Goal: Task Accomplishment & Management: Manage account settings

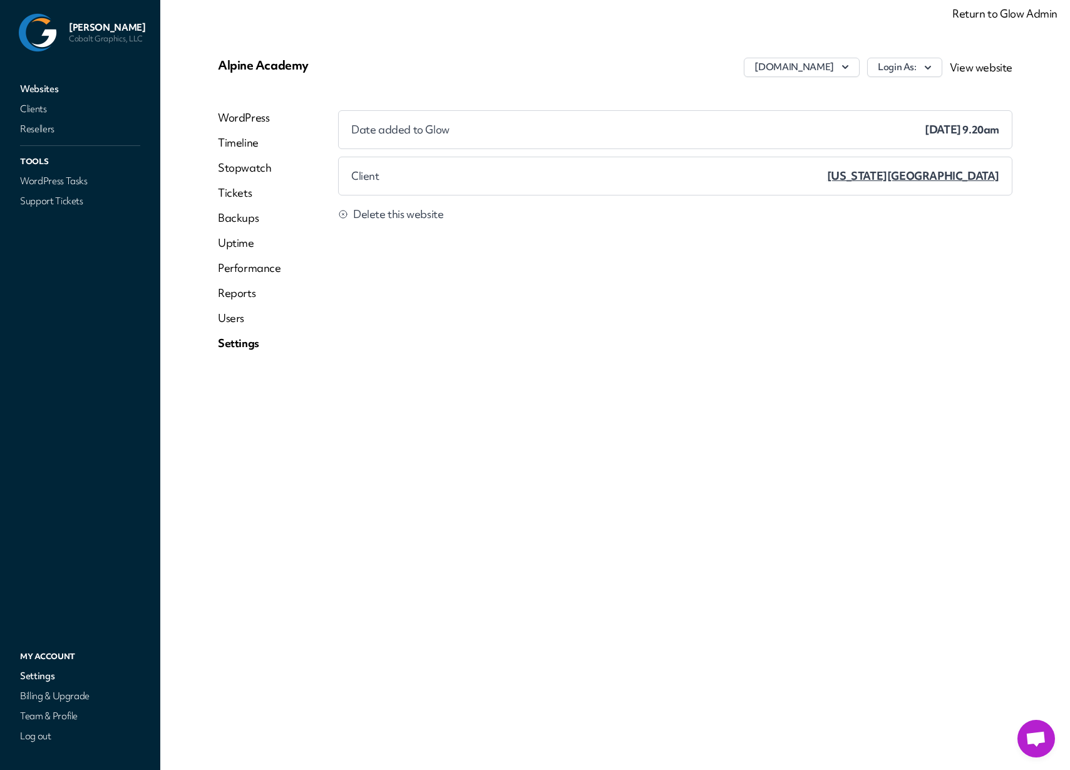
click at [979, 16] on link "Return to Glow Admin" at bounding box center [1004, 13] width 105 height 14
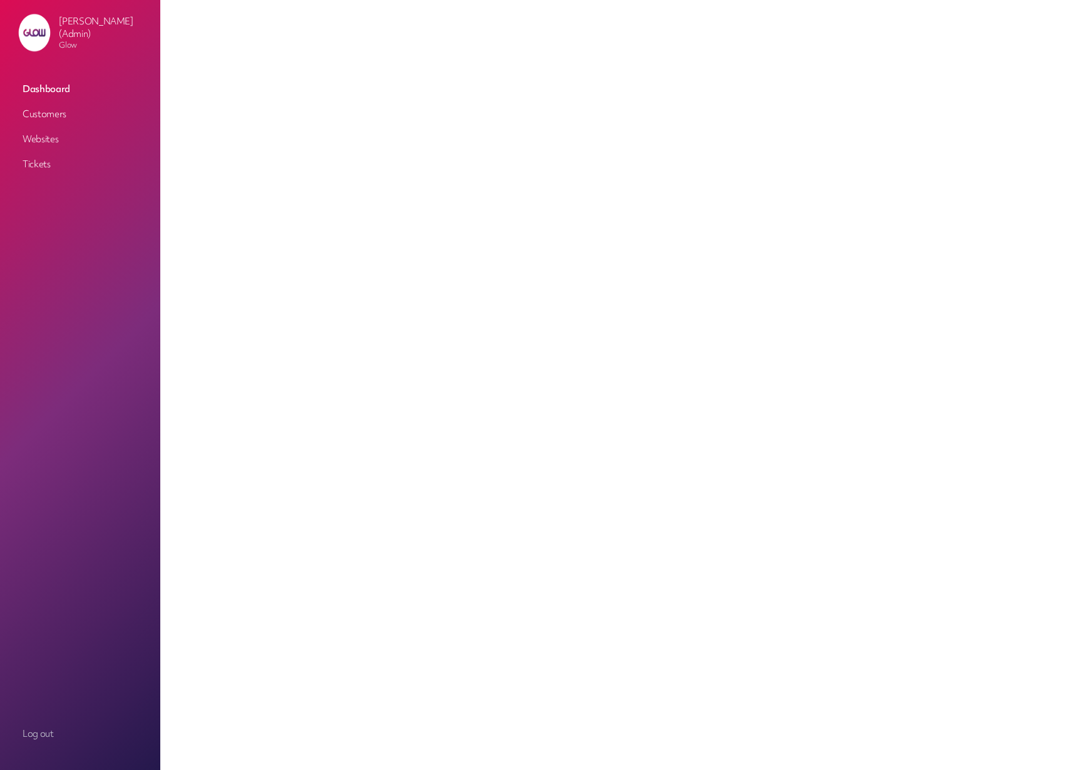
click at [38, 114] on link "Customers" at bounding box center [80, 114] width 125 height 23
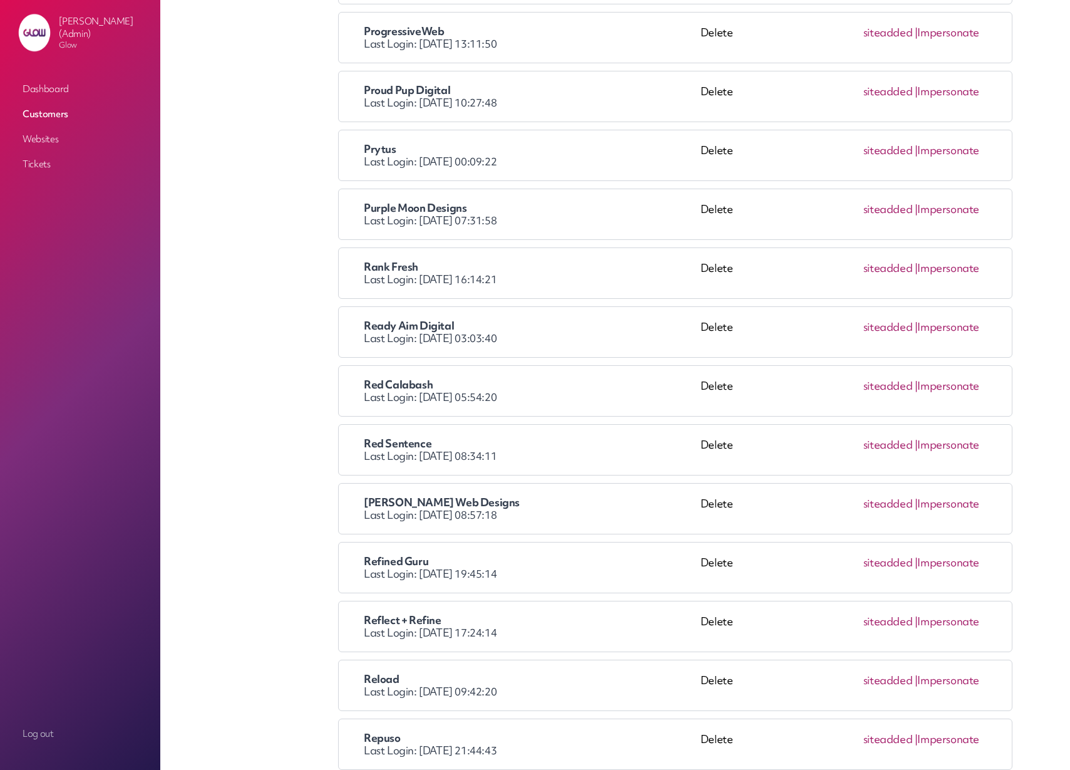
click at [944, 384] on link "Impersonate" at bounding box center [948, 385] width 62 height 14
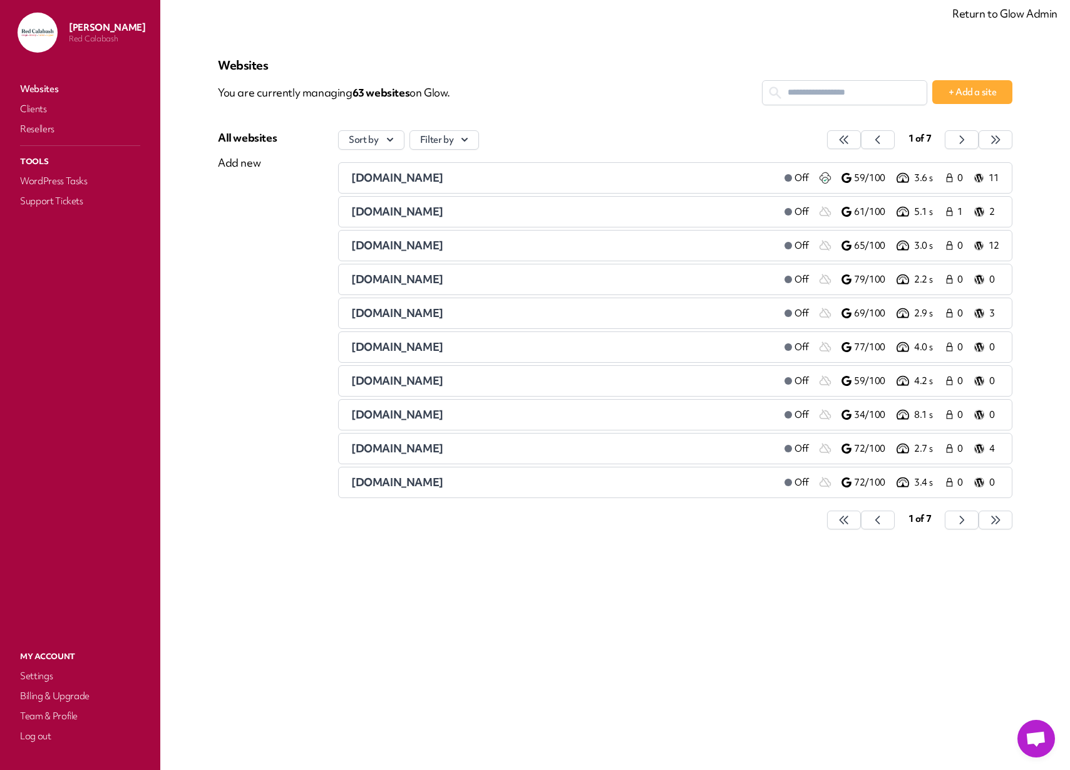
click at [387, 180] on span "aberdeenselfcatering.co.za" at bounding box center [397, 177] width 92 height 14
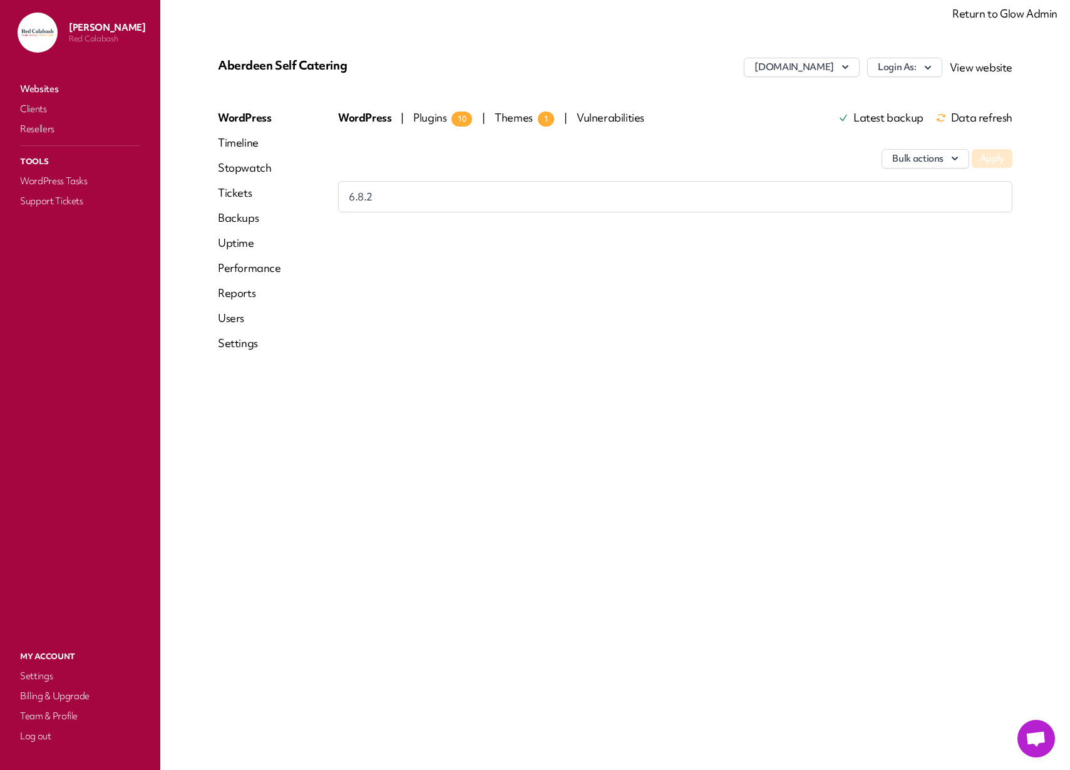
click at [240, 142] on link "Timeline" at bounding box center [249, 142] width 63 height 15
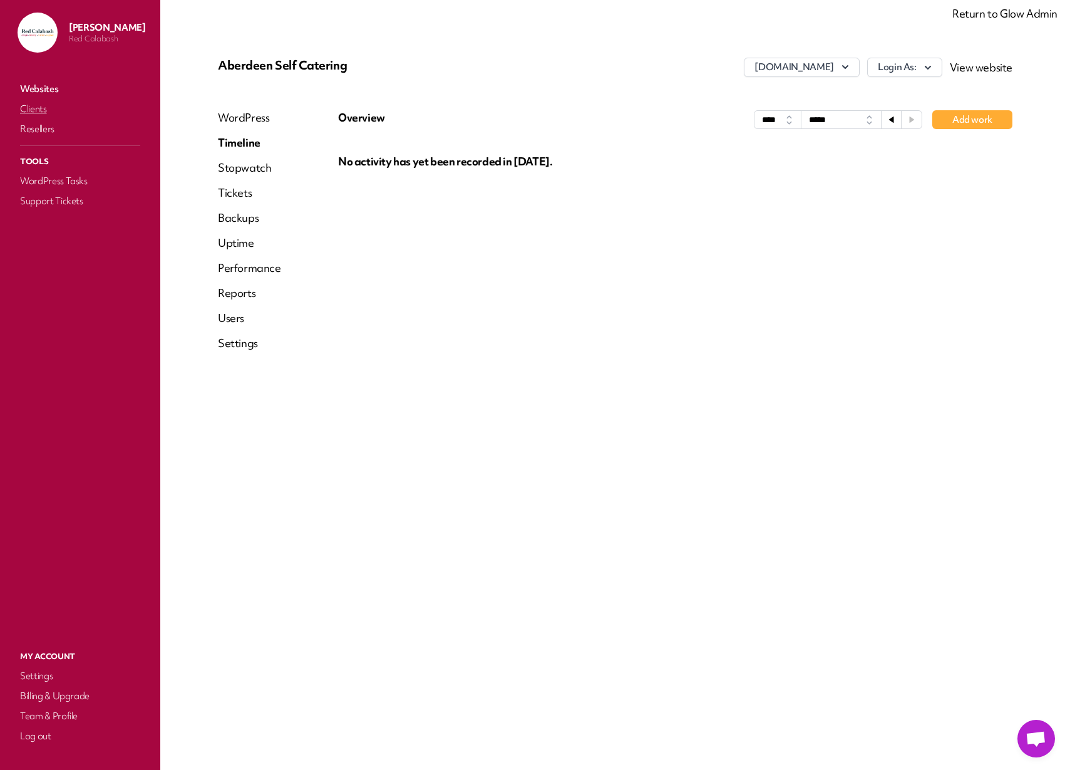
click at [38, 106] on link "Clients" at bounding box center [80, 109] width 125 height 18
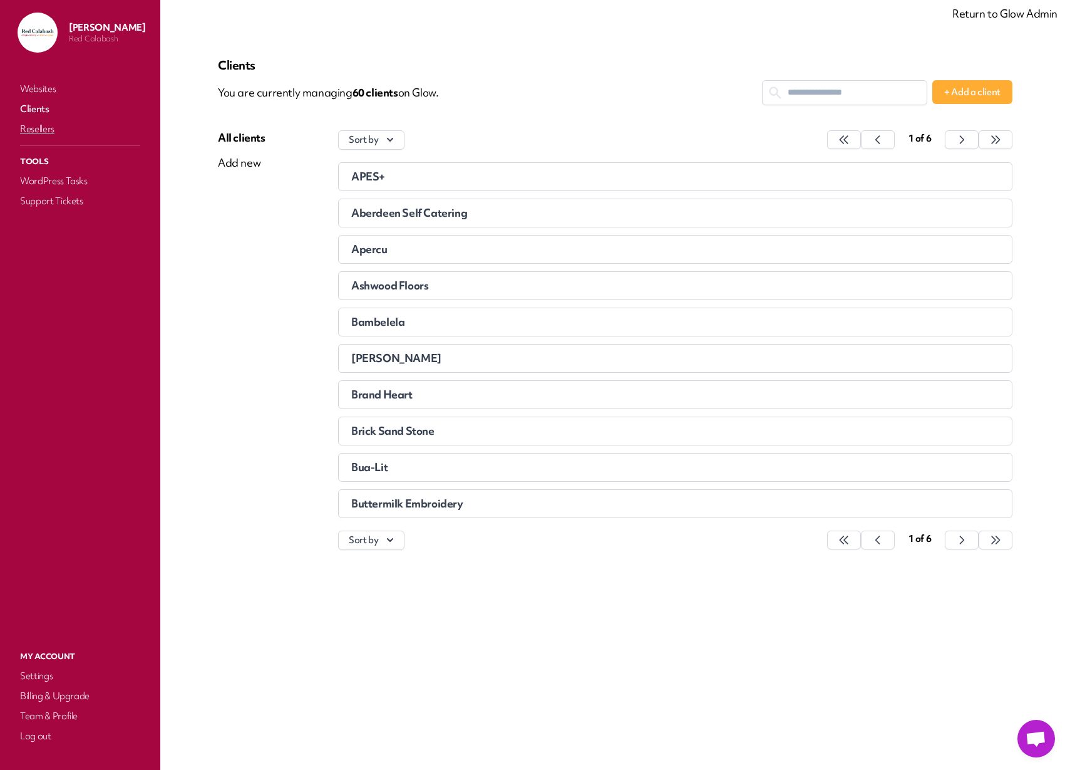
click at [36, 129] on link "Resellers" at bounding box center [80, 129] width 125 height 18
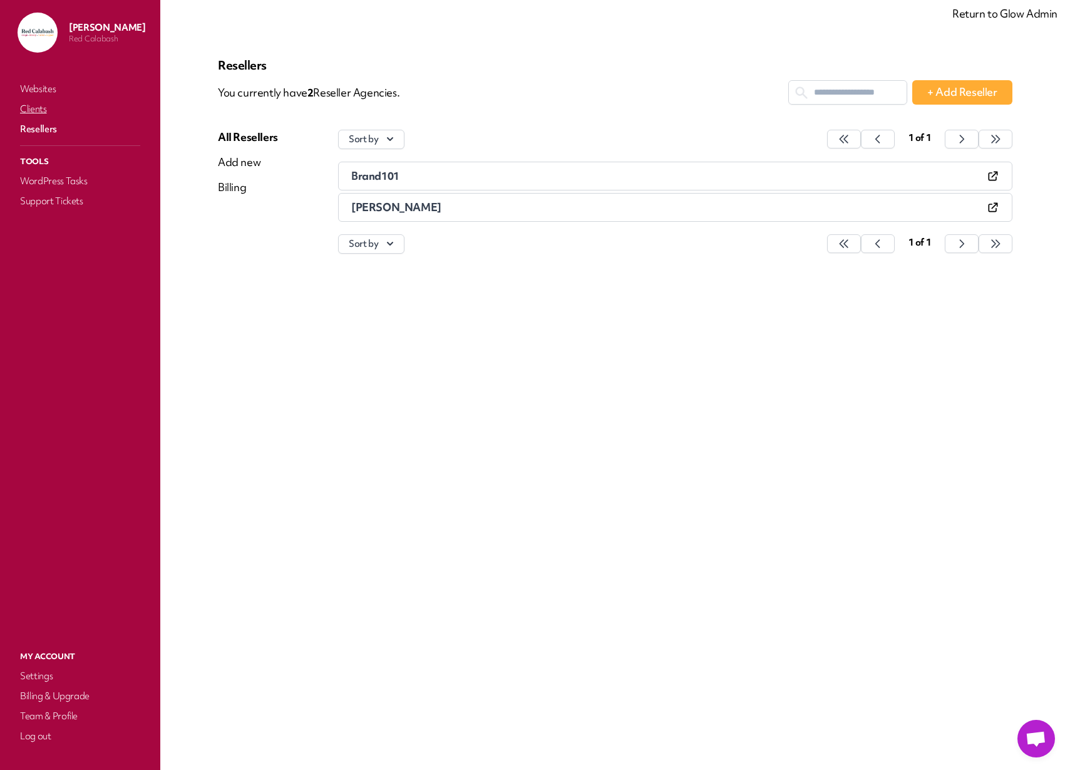
click at [38, 111] on link "Clients" at bounding box center [80, 109] width 125 height 18
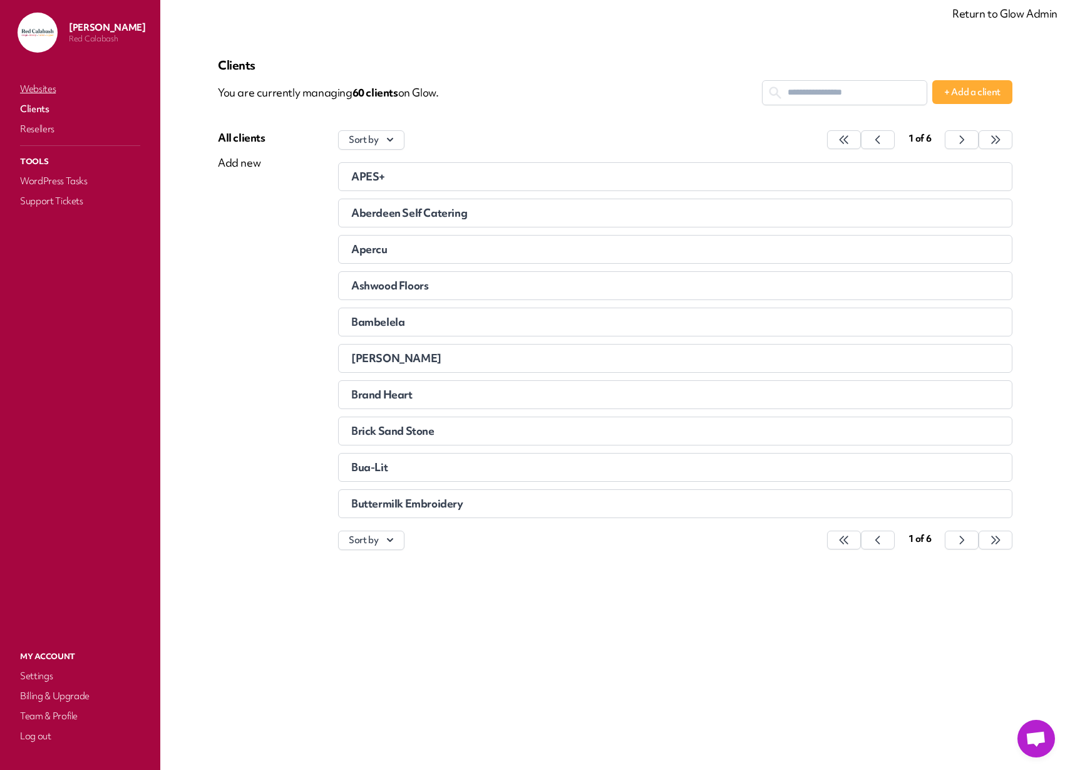
click at [48, 88] on link "Websites" at bounding box center [80, 89] width 125 height 18
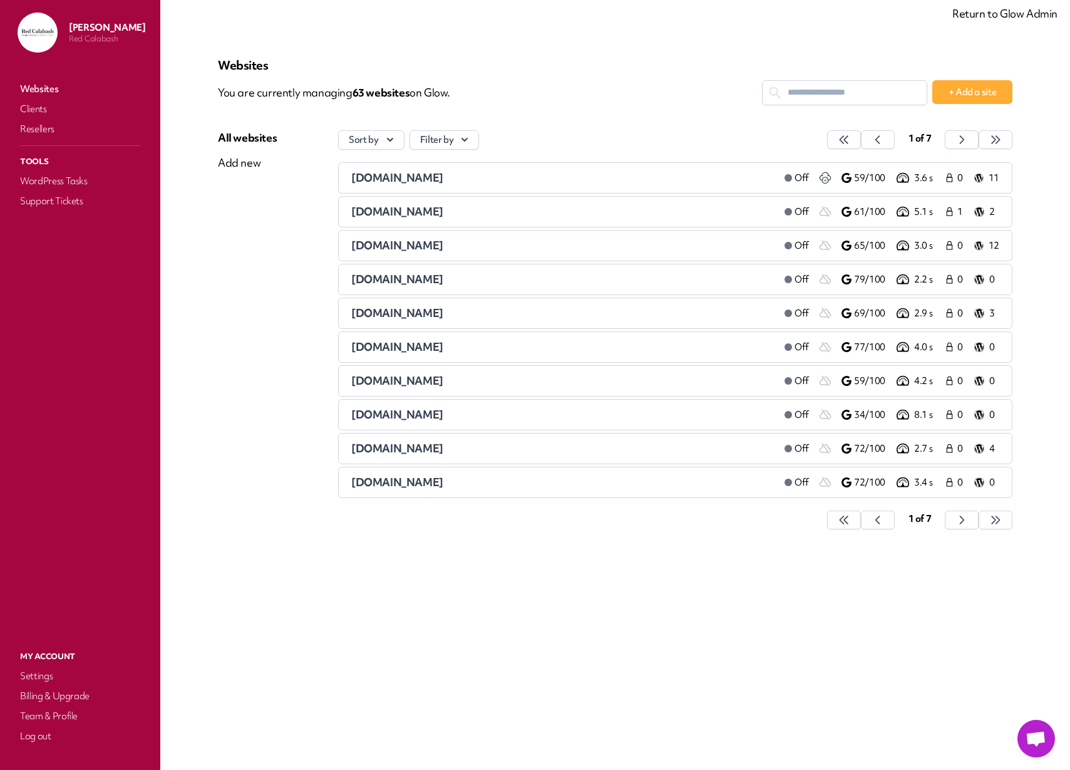
click at [393, 246] on span "apercu.group" at bounding box center [397, 245] width 92 height 14
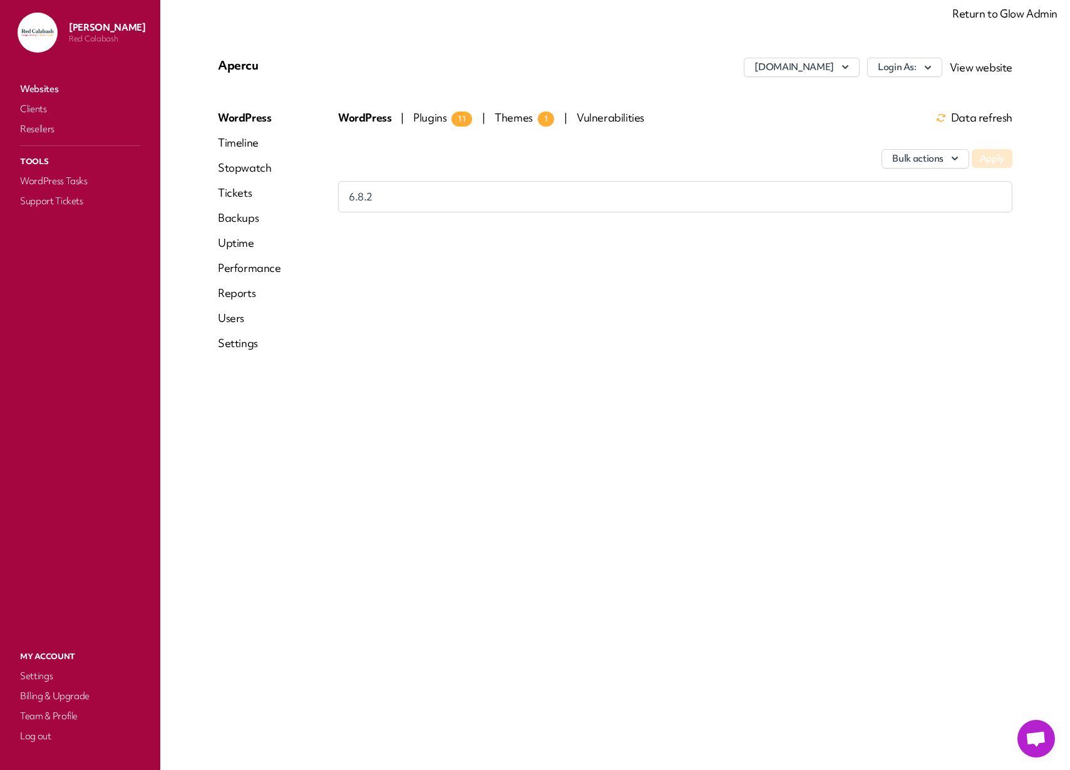
click at [238, 347] on link "Settings" at bounding box center [249, 343] width 63 height 15
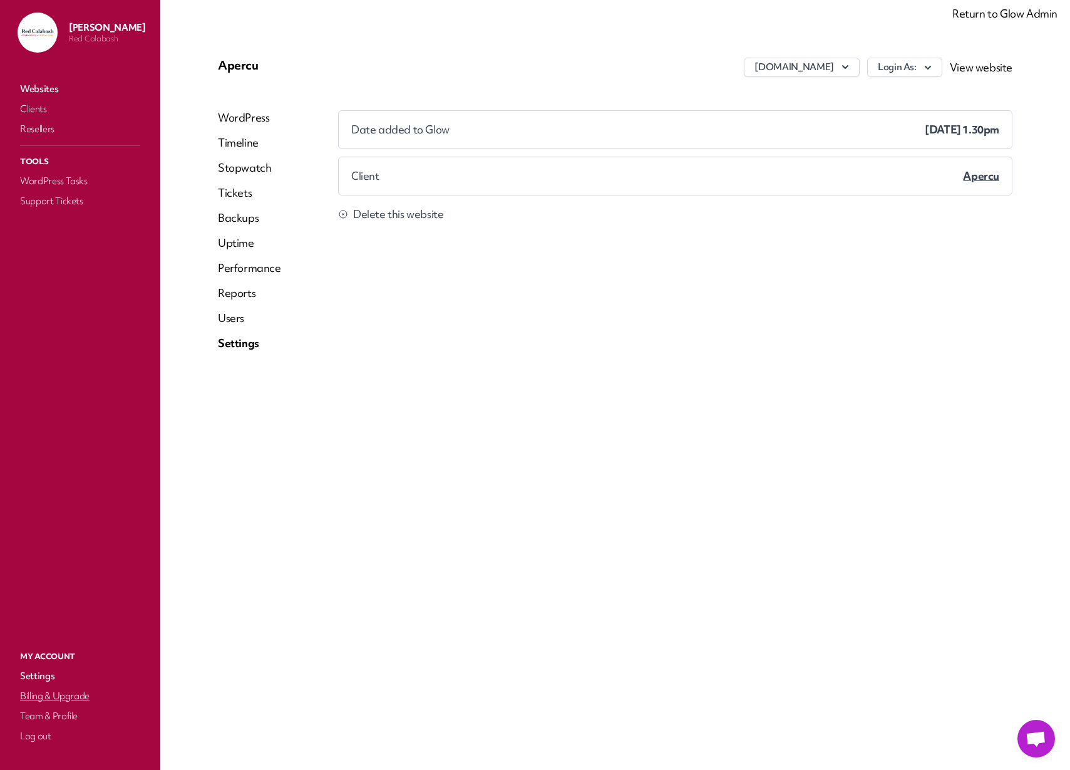
click at [63, 701] on link "Billing & Upgrade" at bounding box center [80, 696] width 125 height 18
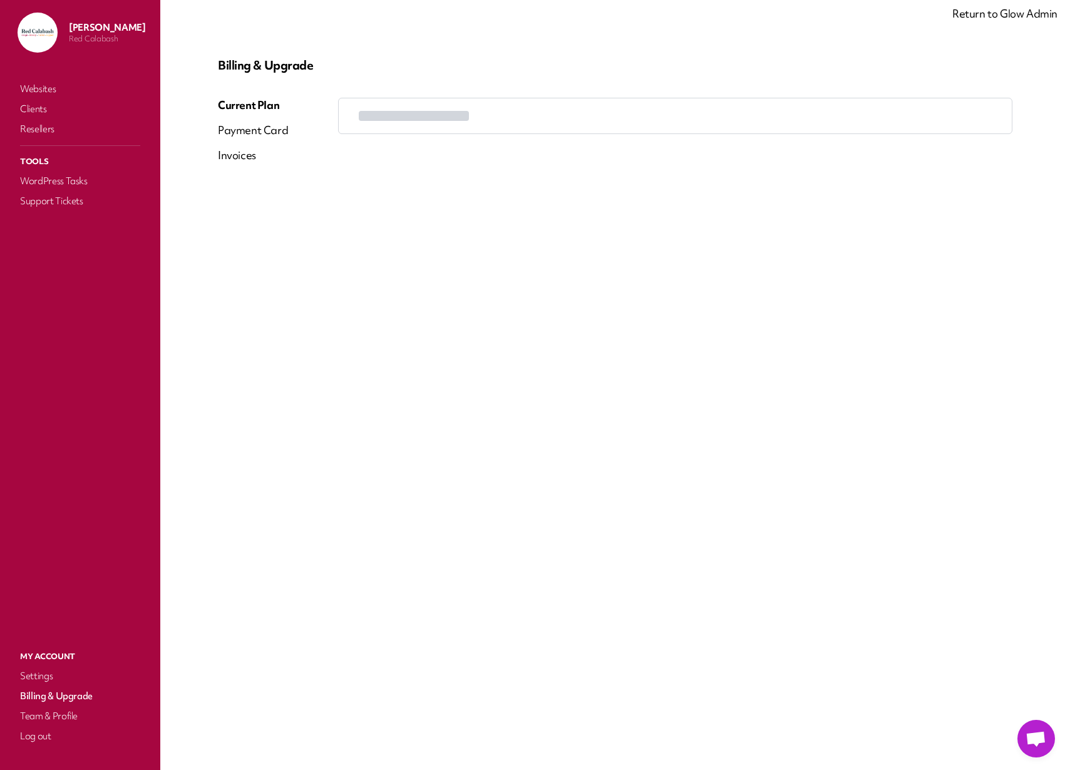
drag, startPoint x: 471, startPoint y: 427, endPoint x: 529, endPoint y: 627, distance: 208.7
click at [557, 653] on div "Billing & Upgrade Current Plan Payment Card Invoices" at bounding box center [615, 384] width 855 height 709
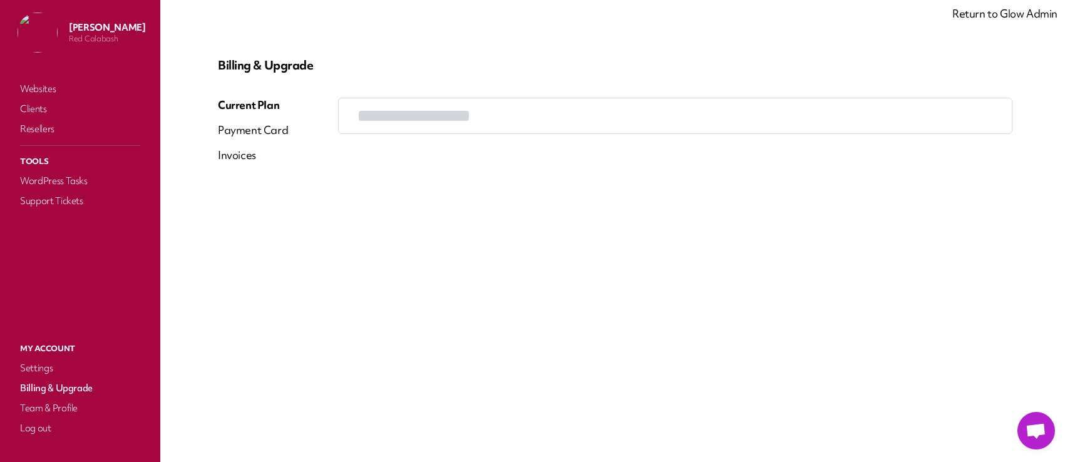
click at [511, 319] on div "Billing & Upgrade Current Plan Payment Card Invoices" at bounding box center [615, 231] width 855 height 402
drag, startPoint x: 116, startPoint y: 38, endPoint x: 71, endPoint y: 35, distance: 44.6
click at [71, 35] on p "Red Calabash" at bounding box center [107, 39] width 76 height 10
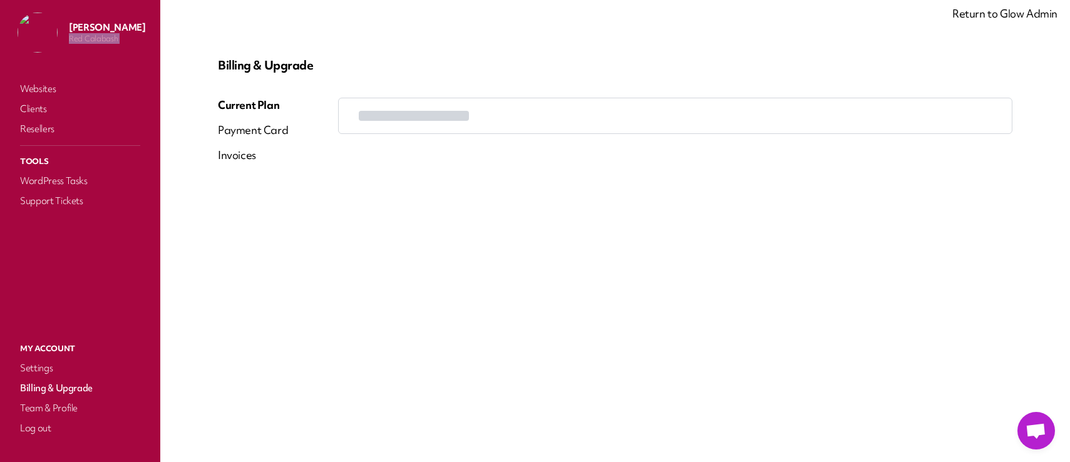
drag, startPoint x: 71, startPoint y: 36, endPoint x: 80, endPoint y: 32, distance: 9.5
click at [71, 36] on p "Red Calabash" at bounding box center [107, 39] width 76 height 10
click at [262, 129] on div "Payment Card" at bounding box center [253, 130] width 70 height 15
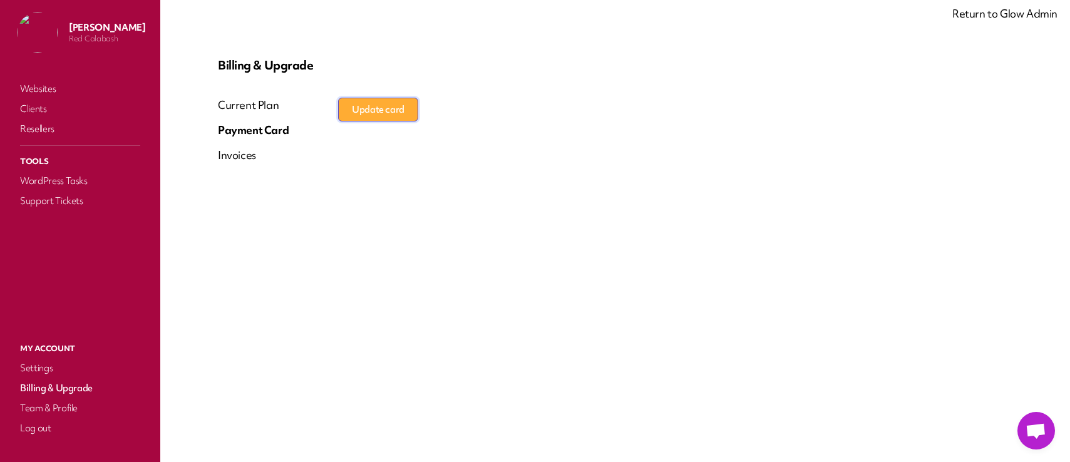
click at [375, 113] on button "Update card" at bounding box center [378, 110] width 80 height 24
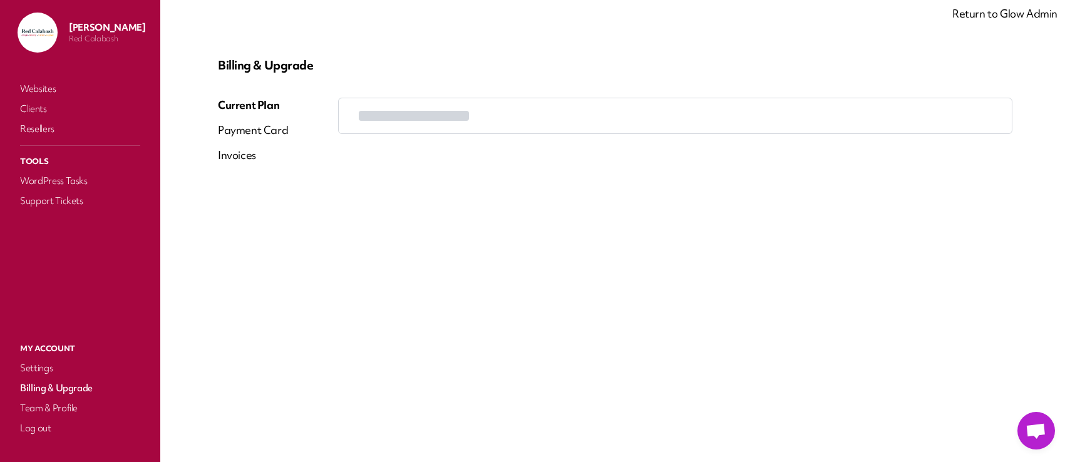
click at [267, 135] on div "Payment Card" at bounding box center [253, 130] width 70 height 15
click at [249, 104] on div "Current Plan" at bounding box center [253, 105] width 71 height 15
click at [261, 131] on div "Payment Card" at bounding box center [253, 130] width 70 height 15
click at [26, 369] on link "Settings" at bounding box center [80, 368] width 125 height 18
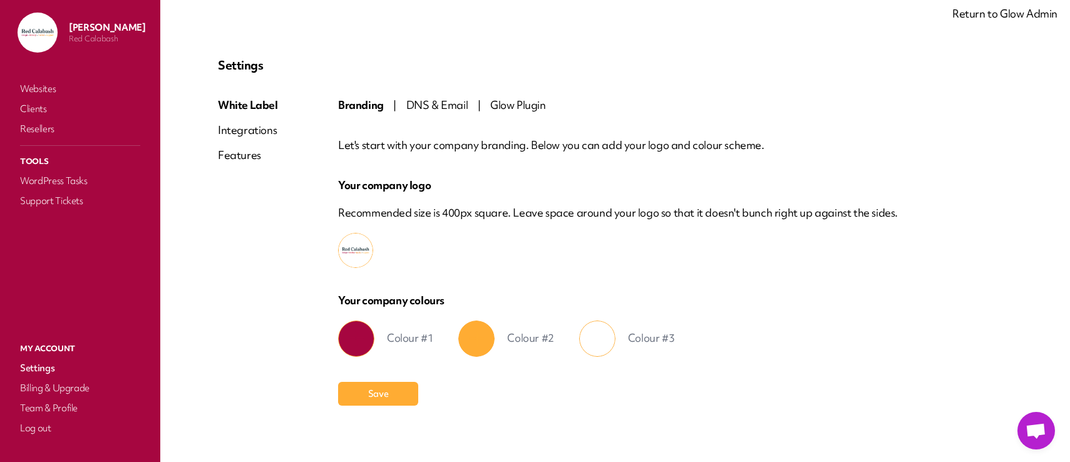
click at [426, 109] on span "DNS & Email" at bounding box center [437, 105] width 62 height 14
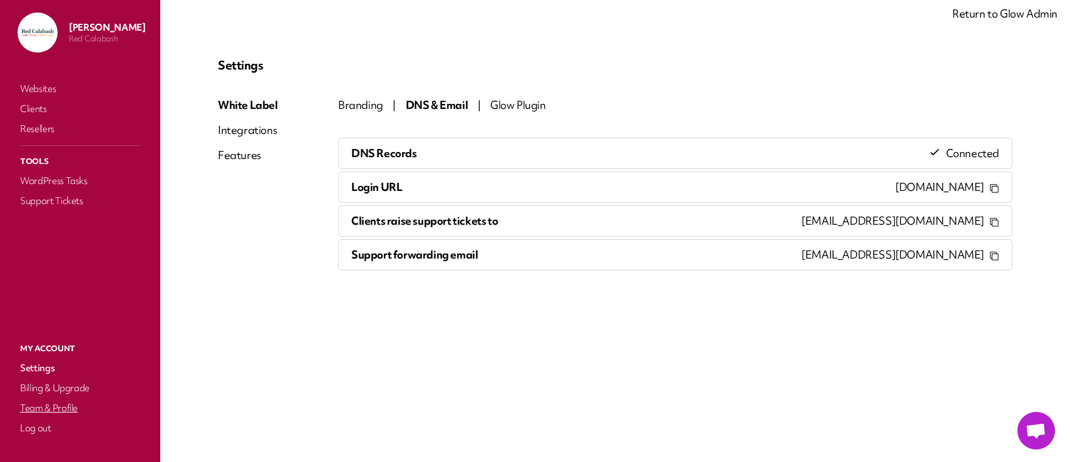
click at [48, 411] on link "Team & Profile" at bounding box center [80, 409] width 125 height 18
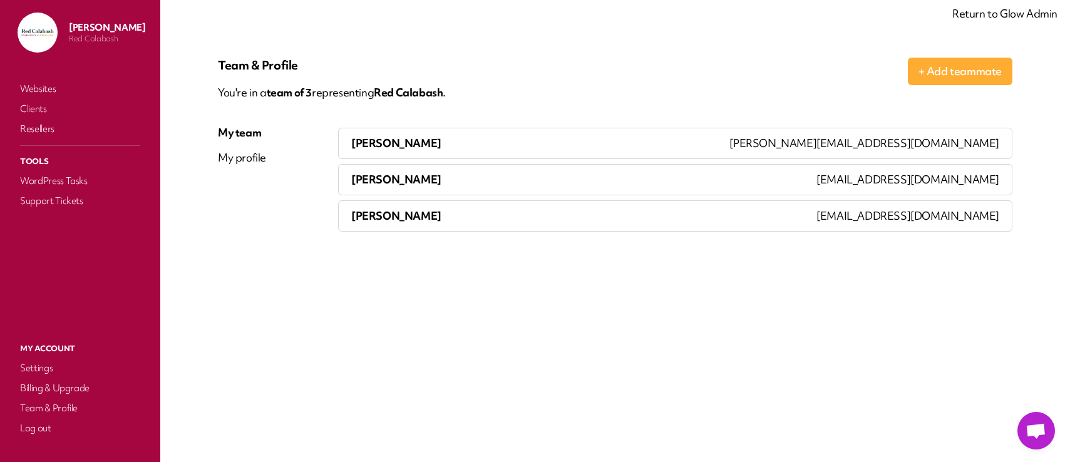
click at [642, 147] on div "[PERSON_NAME]" at bounding box center [528, 143] width 378 height 30
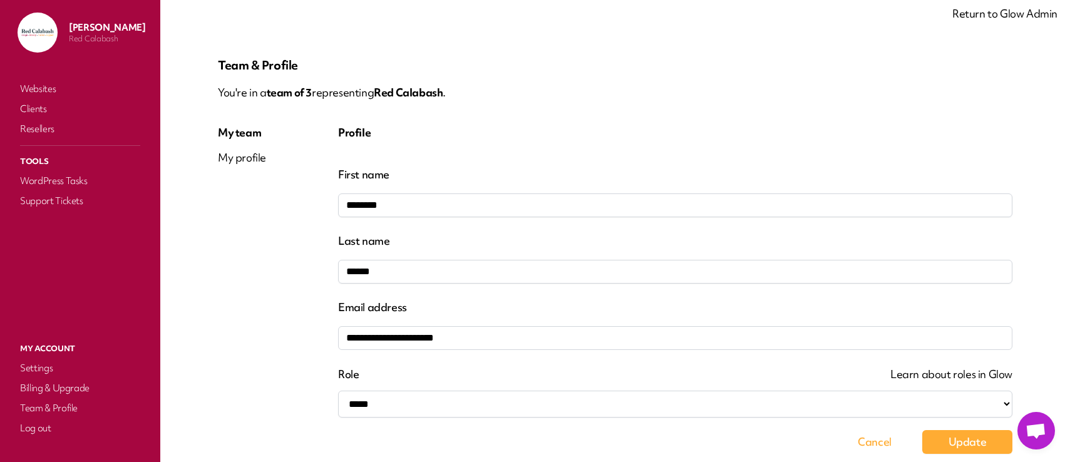
click at [256, 135] on div "My team" at bounding box center [242, 132] width 48 height 15
